Goal: Task Accomplishment & Management: Complete application form

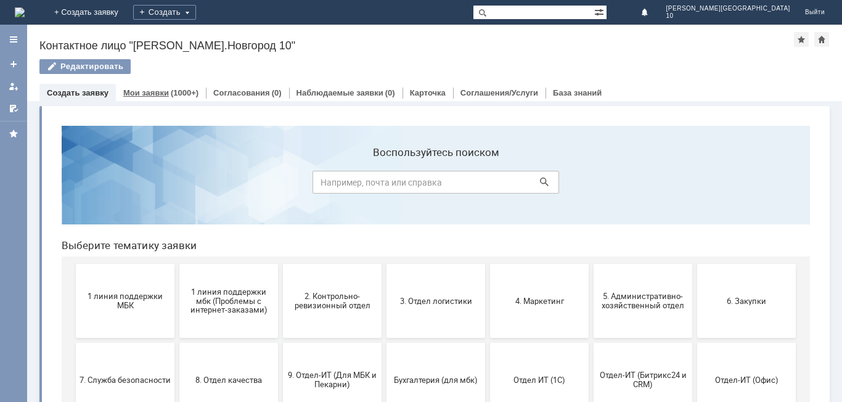
click at [165, 89] on link "Мои заявки" at bounding box center [146, 92] width 46 height 9
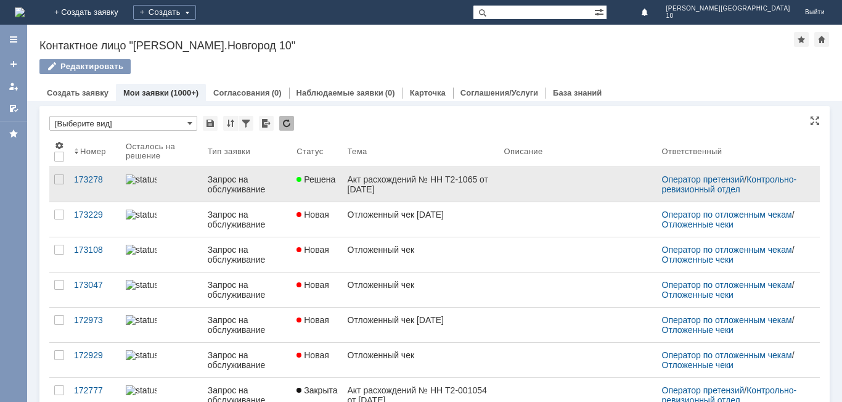
click at [354, 186] on div "Акт расхождений № НН Т2-1065 от 06.09.2025 г." at bounding box center [421, 185] width 147 height 20
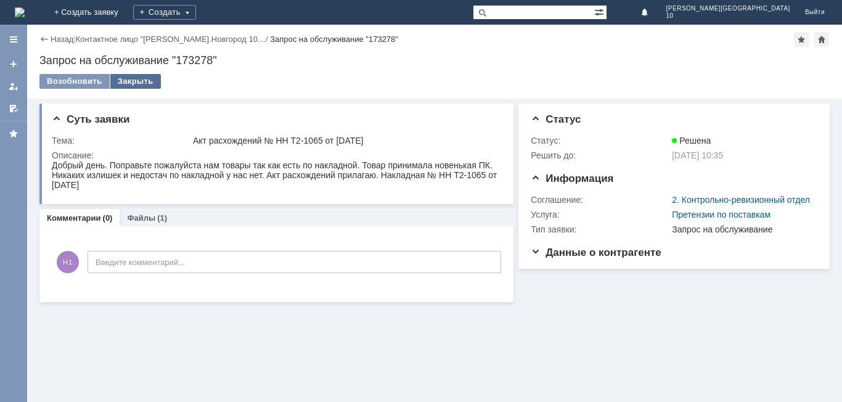
click at [140, 81] on div "Закрыть" at bounding box center [135, 81] width 51 height 15
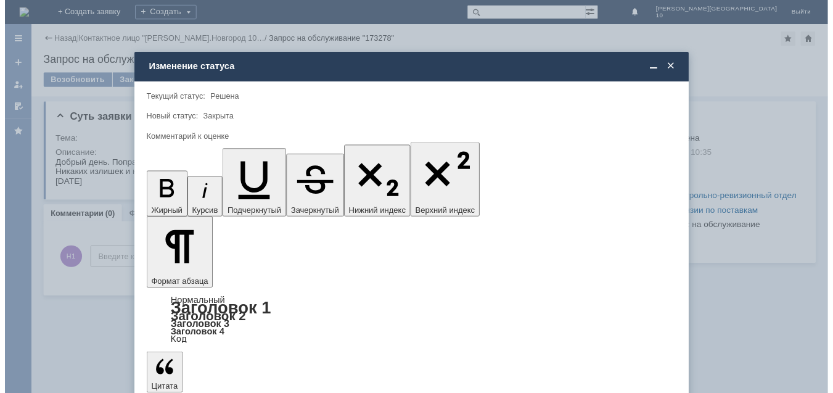
scroll to position [46, 0]
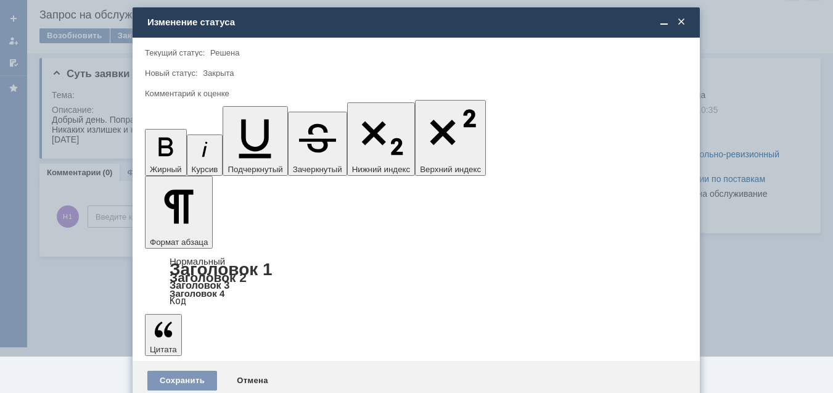
click at [195, 362] on span "5 - Отлично" at bounding box center [416, 365] width 527 height 10
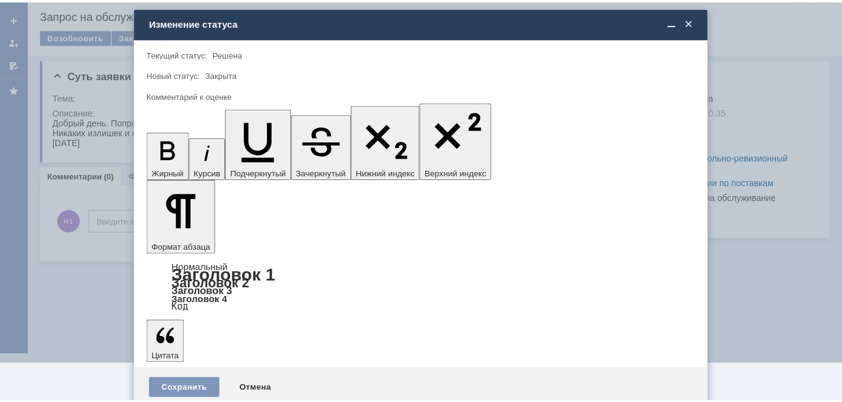
scroll to position [0, 0]
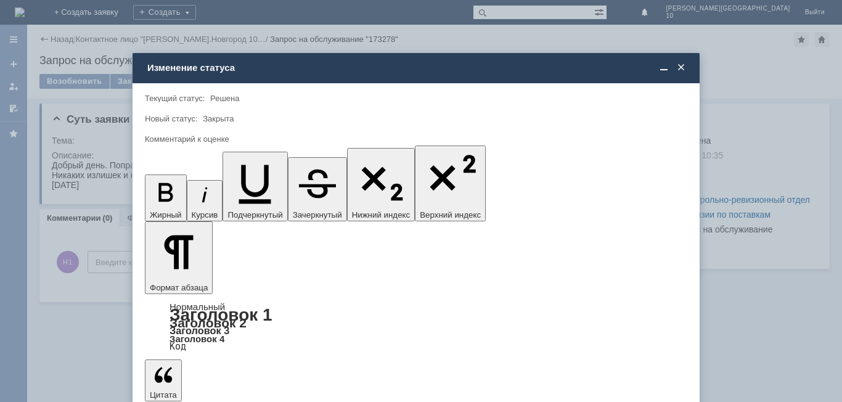
type input "5 - Отлично"
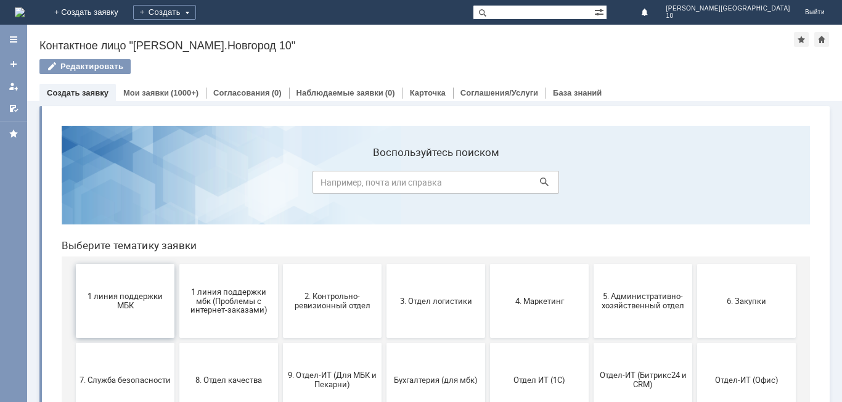
click at [147, 310] on button "1 линия поддержки МБК" at bounding box center [125, 301] width 99 height 74
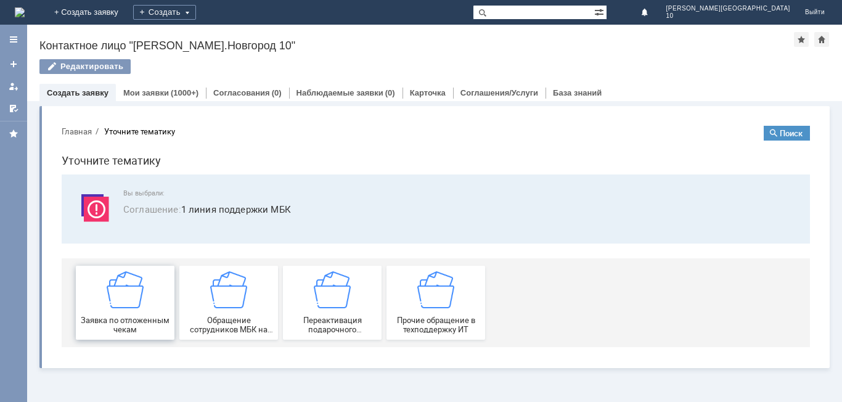
click at [147, 310] on div "Заявка по отложенным чекам" at bounding box center [125, 302] width 91 height 63
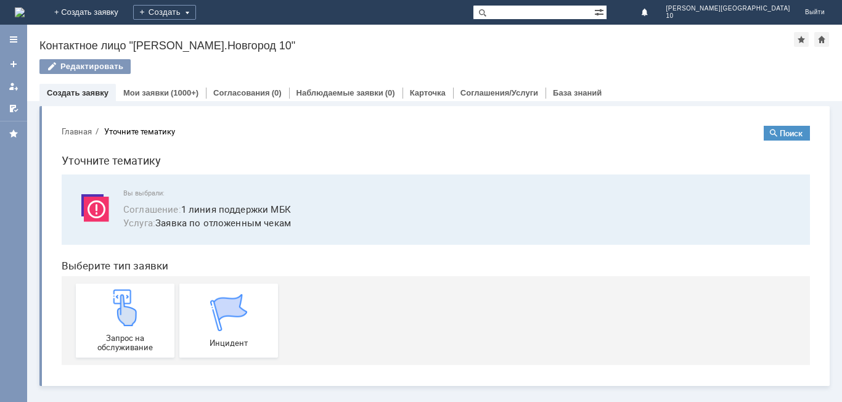
click at [147, 310] on div "Запрос на обслуживание" at bounding box center [125, 320] width 91 height 63
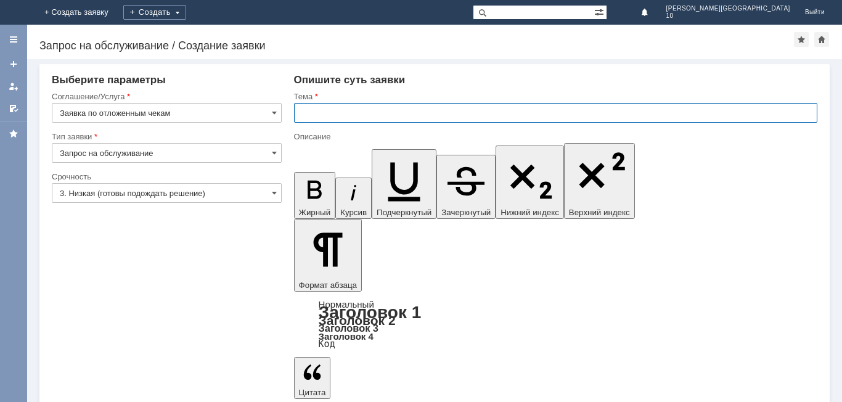
click at [316, 113] on input "text" at bounding box center [556, 113] width 524 height 20
type input "Отложенный чек"
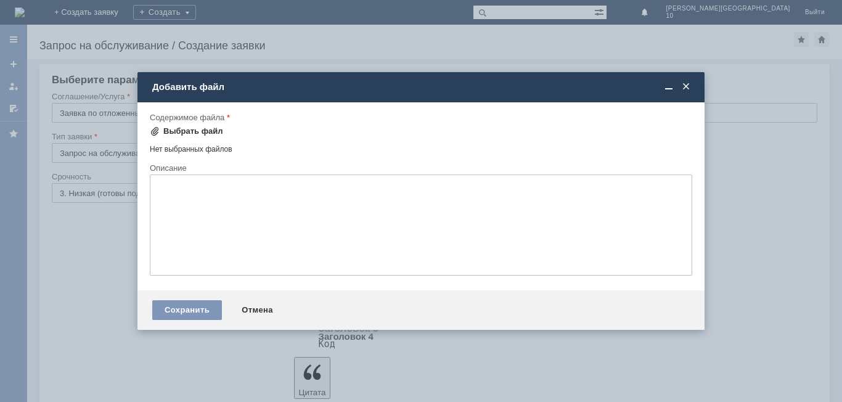
click at [194, 129] on div "Выбрать файл" at bounding box center [193, 131] width 60 height 10
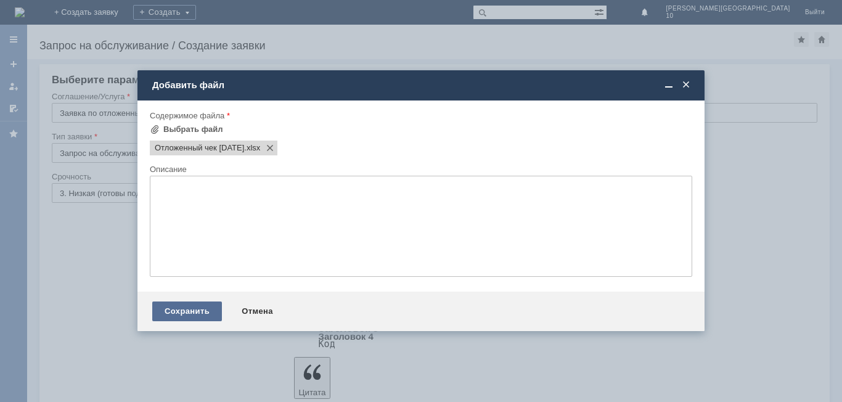
click at [198, 314] on div "Сохранить" at bounding box center [187, 312] width 70 height 20
